Goal: Information Seeking & Learning: Learn about a topic

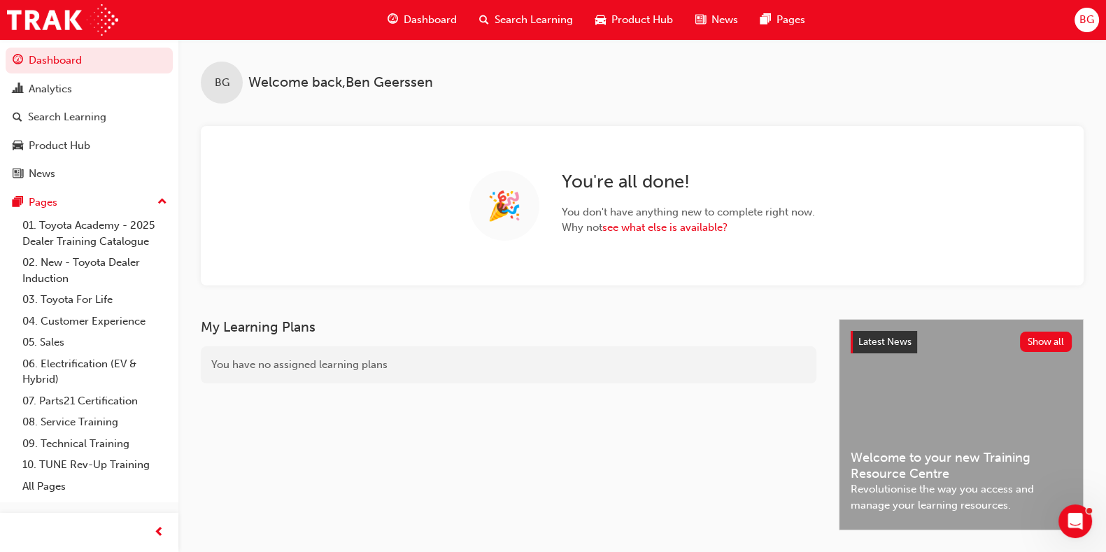
click at [1071, 20] on div "Dashboard Search Learning Product Hub News Pages BG" at bounding box center [553, 20] width 1106 height 40
click at [1080, 22] on span "BG" at bounding box center [1087, 20] width 15 height 16
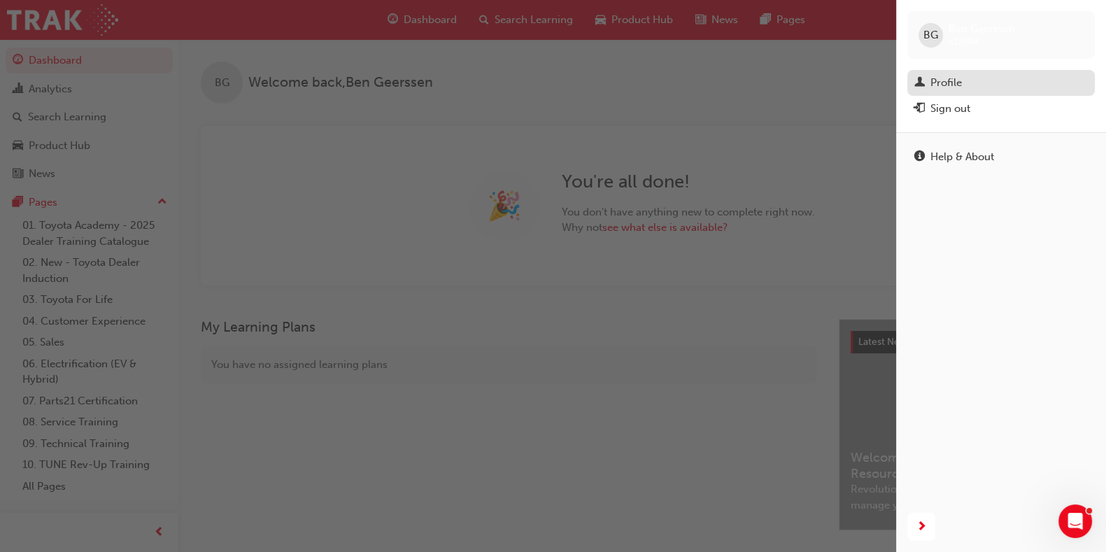
click at [938, 86] on div "Profile" at bounding box center [946, 83] width 31 height 16
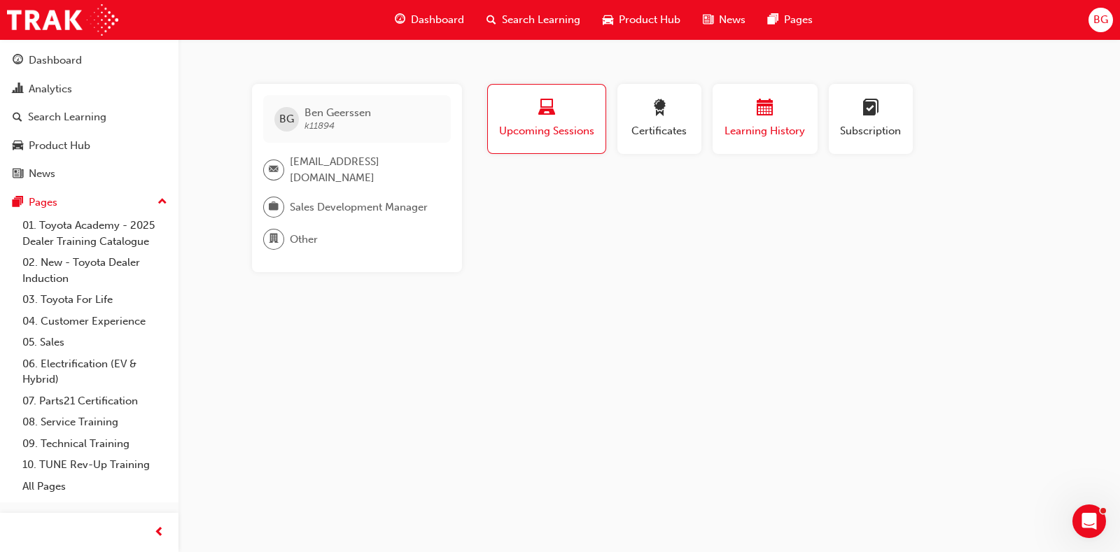
click at [794, 134] on span "Learning History" at bounding box center [765, 131] width 84 height 16
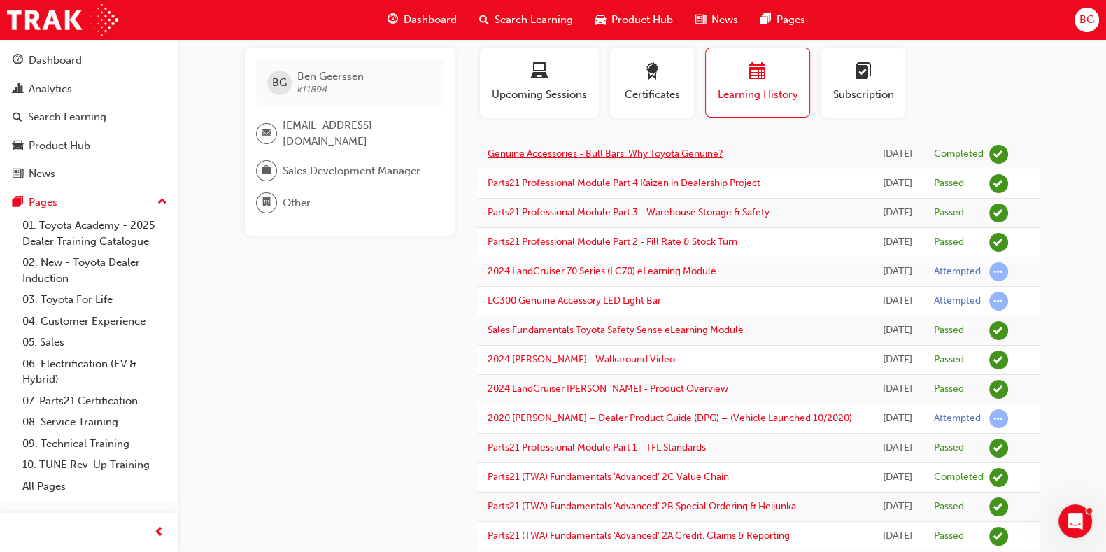
scroll to position [38, 0]
click at [510, 17] on span "Search Learning" at bounding box center [534, 20] width 78 height 16
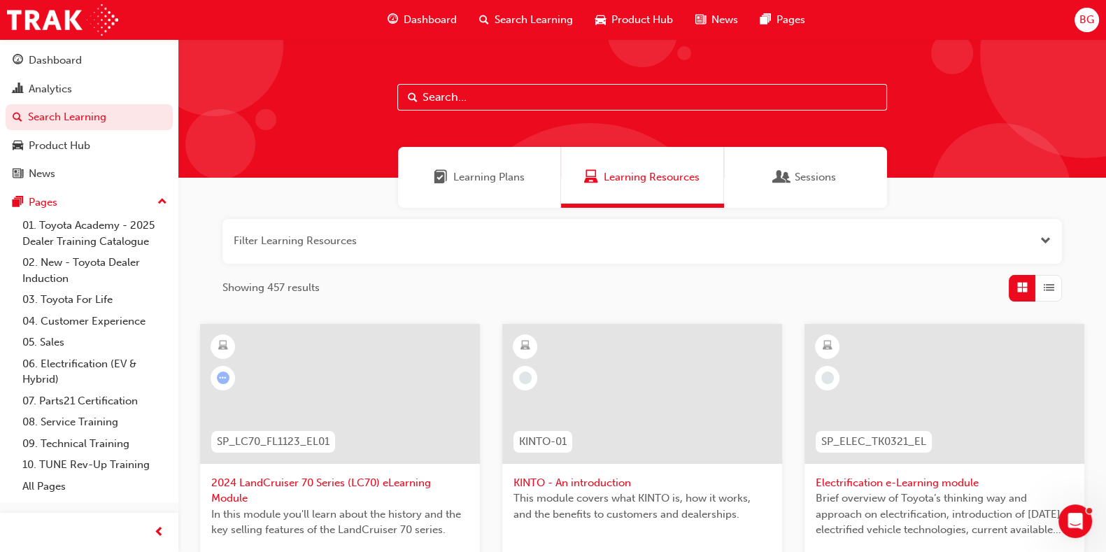
click at [499, 89] on input "text" at bounding box center [643, 97] width 490 height 27
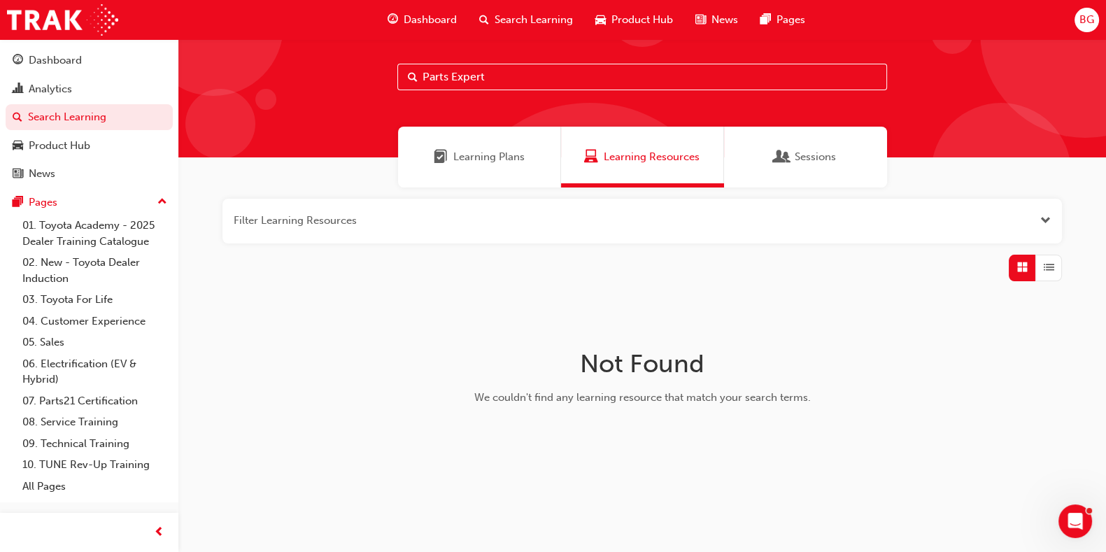
scroll to position [13, 0]
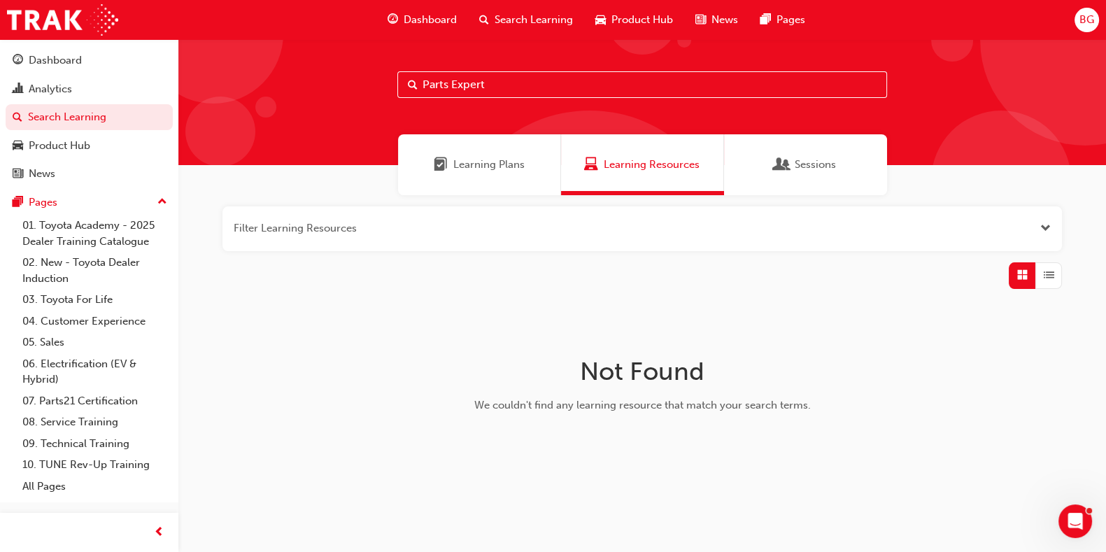
drag, startPoint x: 446, startPoint y: 80, endPoint x: 219, endPoint y: -13, distance: 245.1
click at [219, 0] on html "Your version of Internet Explorer is outdated and not supported. Please upgrade…" at bounding box center [553, 263] width 1106 height 552
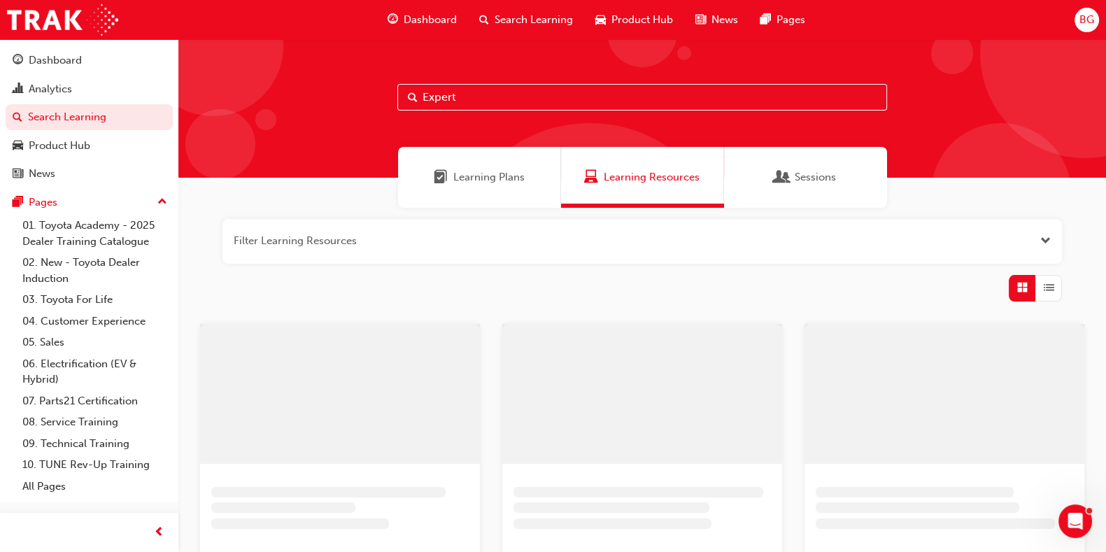
type input "Expert"
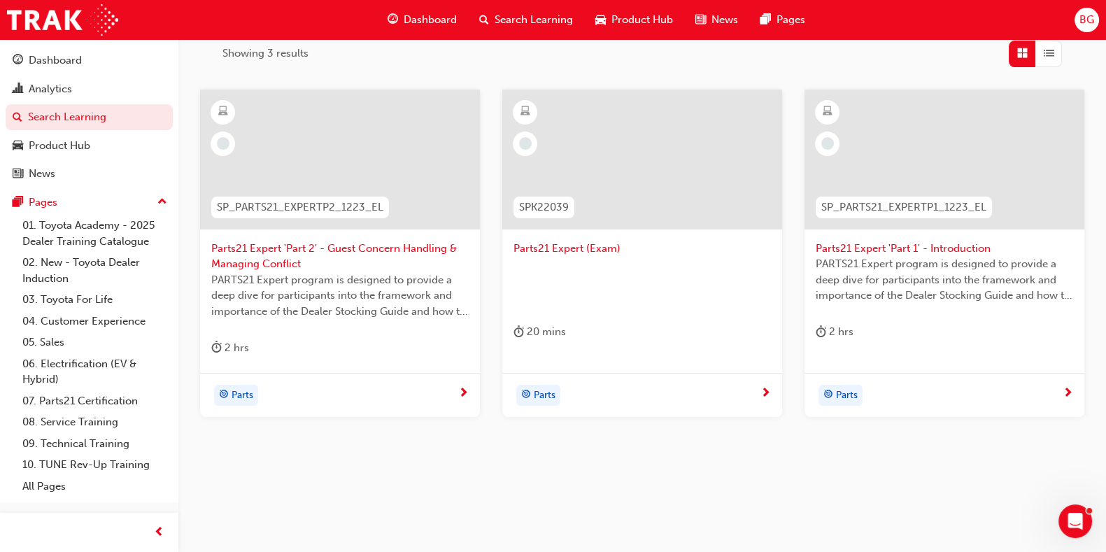
scroll to position [229, 0]
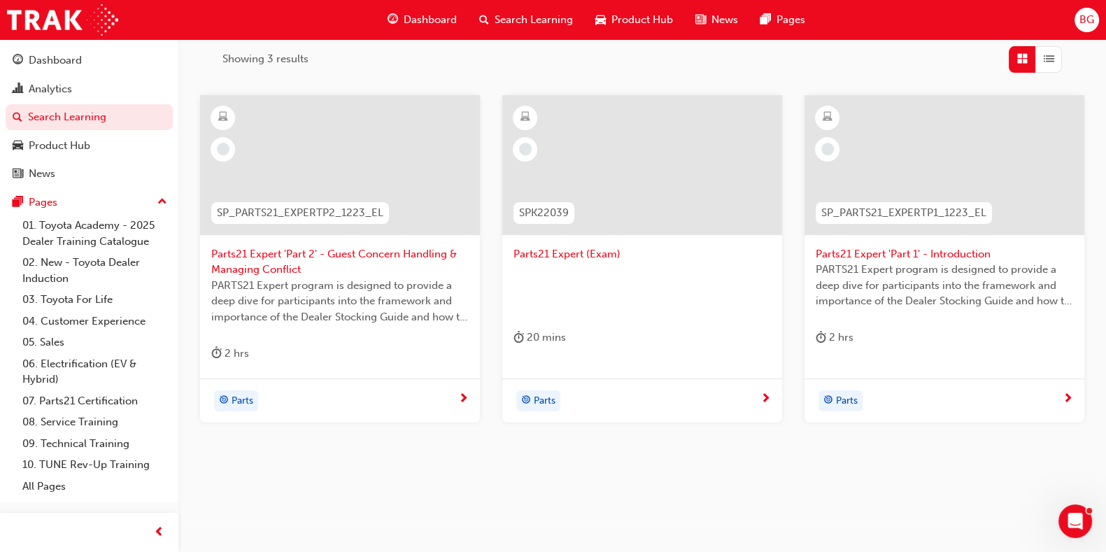
click at [915, 195] on div "SP_PARTS21_EXPERTP1_1223_EL" at bounding box center [904, 213] width 199 height 44
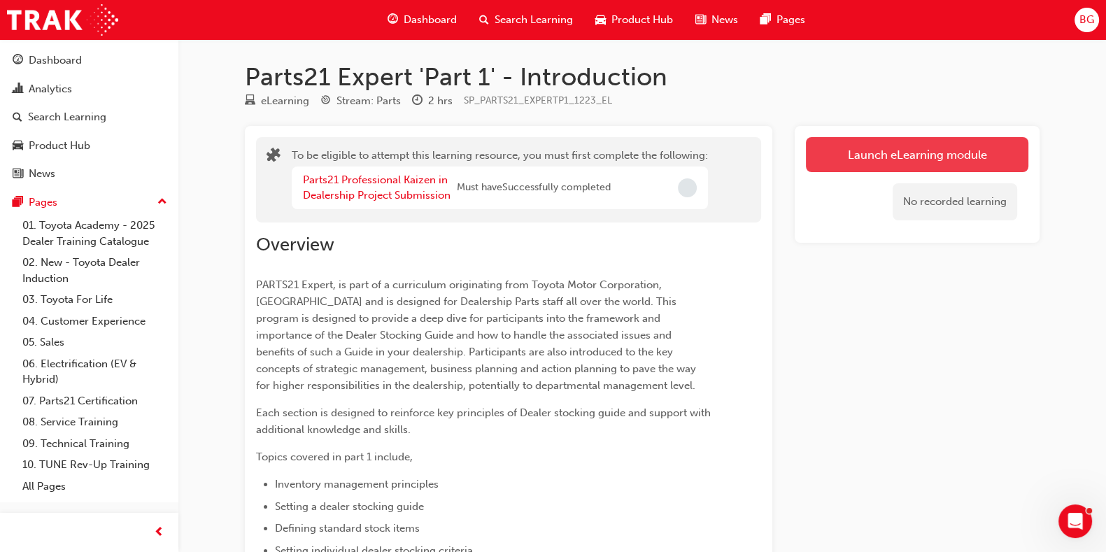
click at [843, 155] on button "Launch eLearning module" at bounding box center [917, 154] width 223 height 35
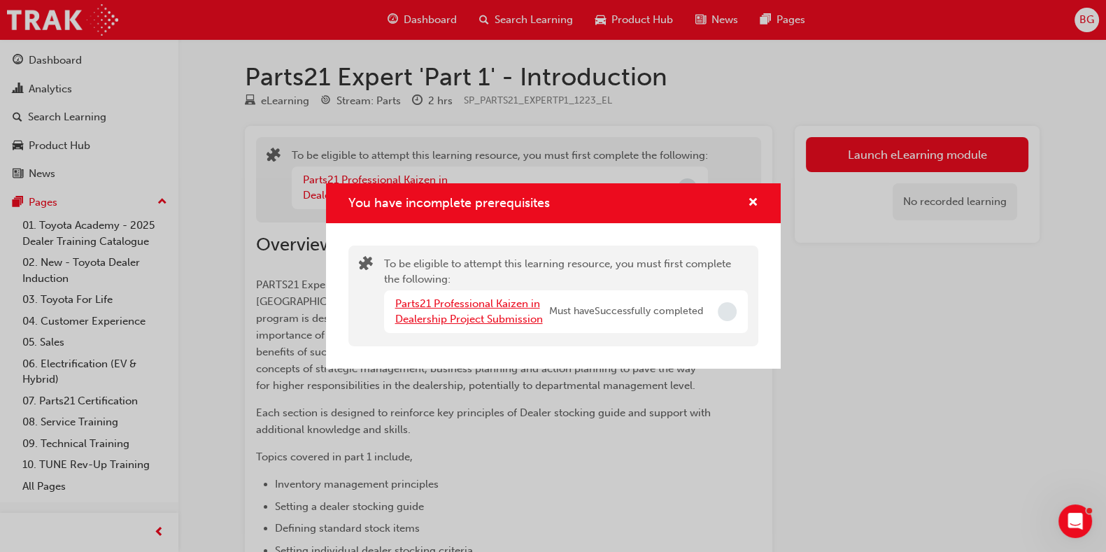
click at [493, 319] on link "Parts21 Professional Kaizen in Dealership Project Submission" at bounding box center [469, 311] width 148 height 29
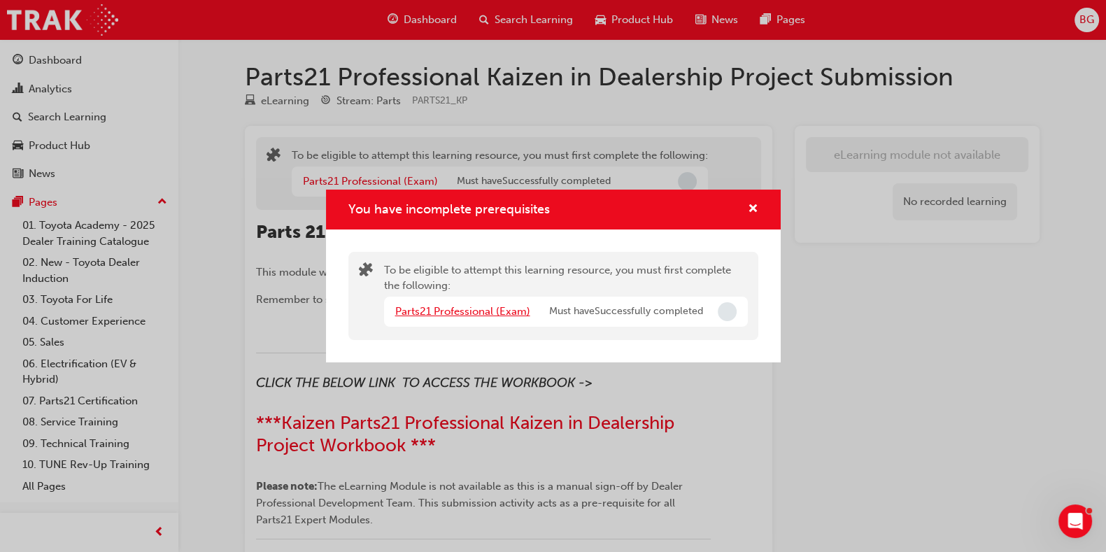
click at [495, 316] on link "Parts21 Professional (Exam)" at bounding box center [462, 311] width 135 height 13
